Goal: Navigation & Orientation: Go to known website

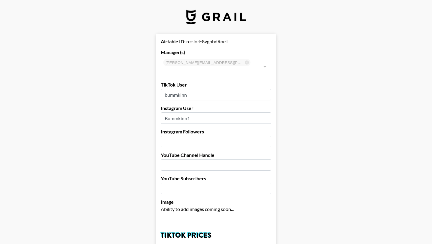
select select "USD"
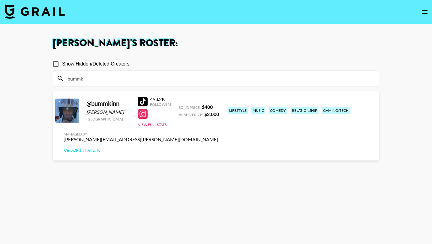
click at [42, 15] on img at bounding box center [35, 11] width 60 height 14
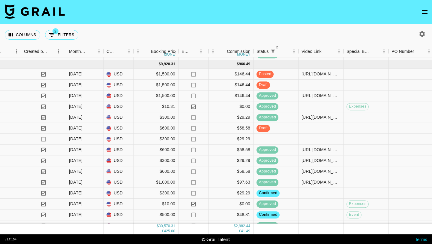
scroll to position [436, 359]
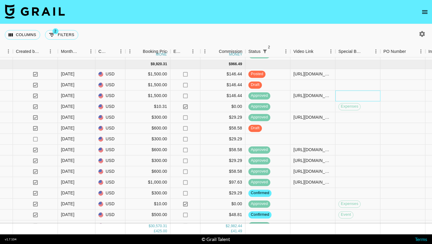
click at [348, 97] on div at bounding box center [357, 95] width 45 height 11
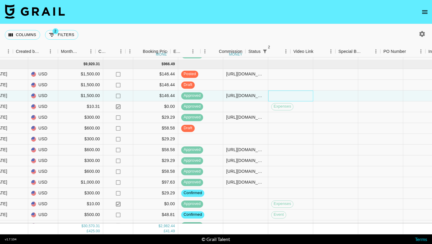
scroll to position [436, 647]
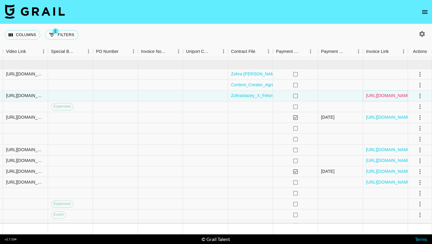
click at [376, 97] on link "[URL][DOMAIN_NAME]" at bounding box center [388, 96] width 45 height 6
